Goal: Obtain resource: Download file/media

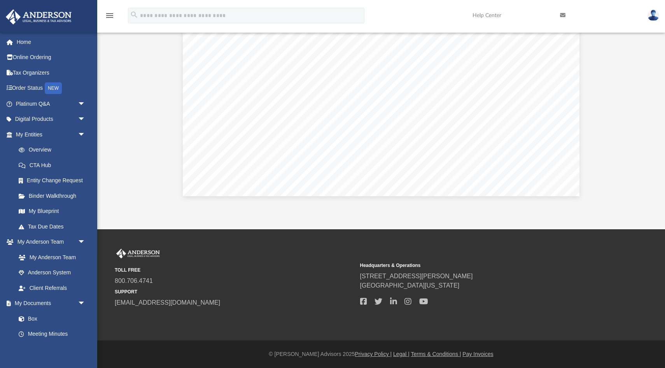
scroll to position [5609, 0]
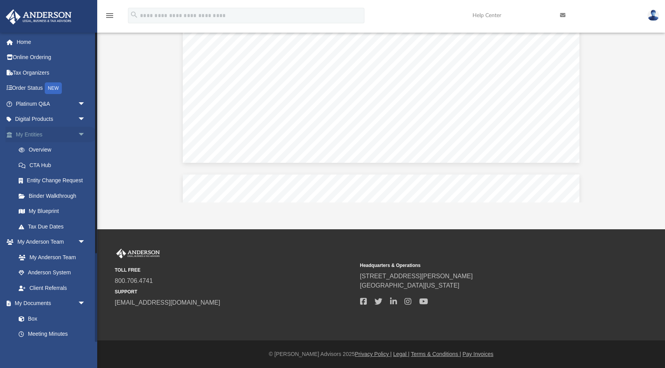
click at [53, 135] on link "My Entities arrow_drop_down" at bounding box center [51, 135] width 92 height 16
click at [80, 135] on span "arrow_drop_down" at bounding box center [86, 135] width 16 height 16
click at [80, 135] on span "arrow_drop_up" at bounding box center [86, 135] width 16 height 16
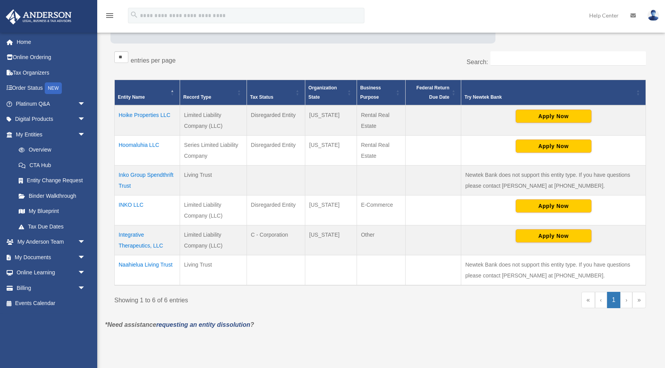
scroll to position [147, 0]
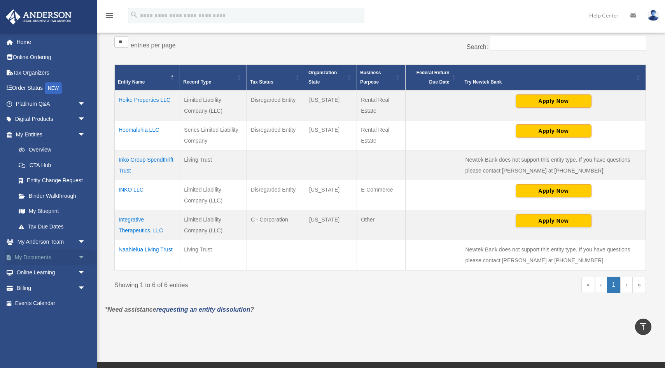
click at [56, 254] on link "My Documents arrow_drop_down" at bounding box center [51, 258] width 92 height 16
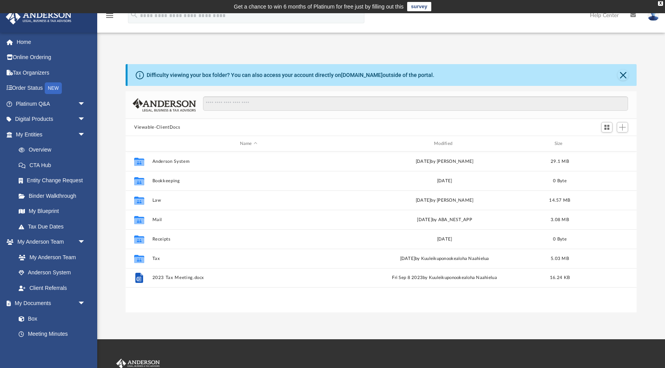
scroll to position [177, 511]
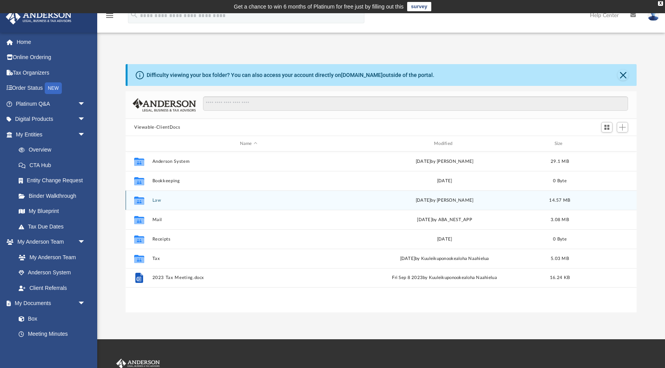
click at [158, 197] on div "Collaborated Folder Law Mon Jul 28 2025 by Jordan Ochs 14.57 MB" at bounding box center [381, 200] width 511 height 19
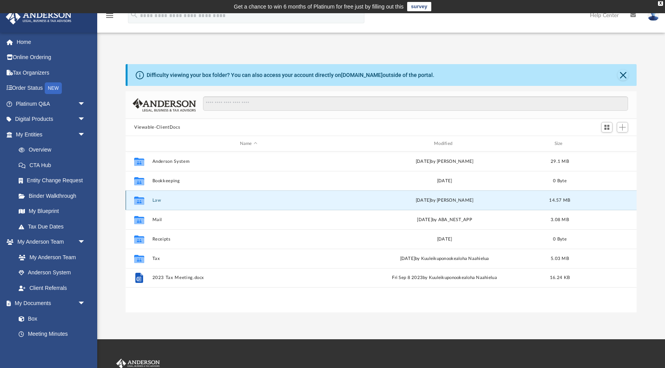
click at [154, 202] on button "Law" at bounding box center [248, 200] width 193 height 5
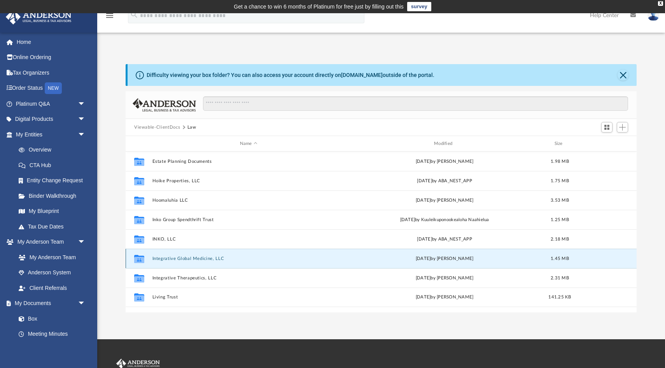
click at [199, 257] on button "Integrative Global Medicine, LLC" at bounding box center [248, 258] width 193 height 5
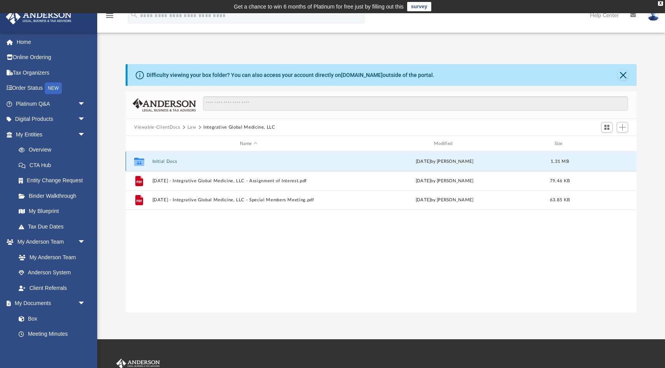
click at [164, 162] on button "Initial Docs" at bounding box center [248, 161] width 193 height 5
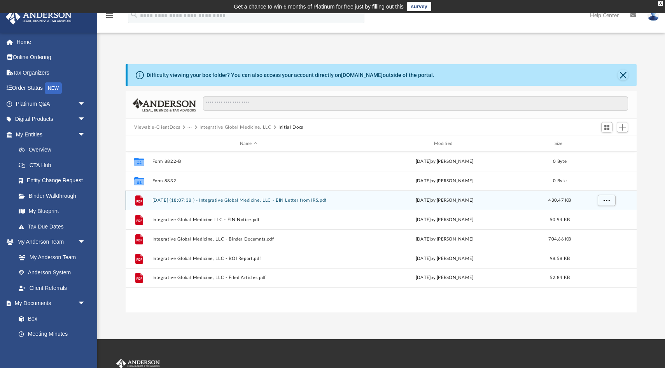
click at [209, 199] on button "2024.06.04 (18:07:38 ) - Integrative Global Medicine, LLC - EIN Letter from IRS…" at bounding box center [248, 200] width 193 height 5
